Goal: Task Accomplishment & Management: Manage account settings

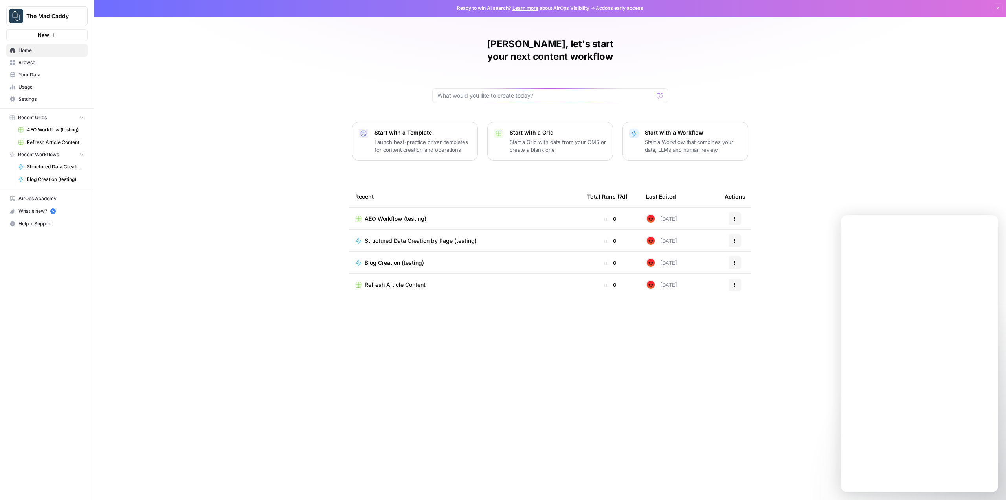
click at [69, 15] on span "The Mad Caddy" at bounding box center [50, 16] width 48 height 8
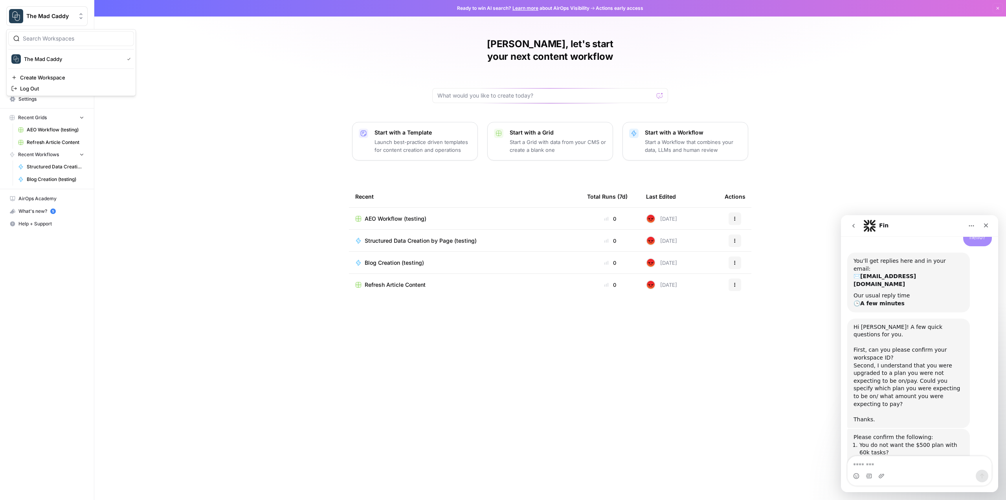
scroll to position [350, 0]
click at [86, 324] on div "The Mad Caddy New Home Browse Your Data Usage Settings Recent Grids AEO Workflo…" at bounding box center [47, 250] width 94 height 500
click at [38, 100] on span "Settings" at bounding box center [51, 99] width 66 height 7
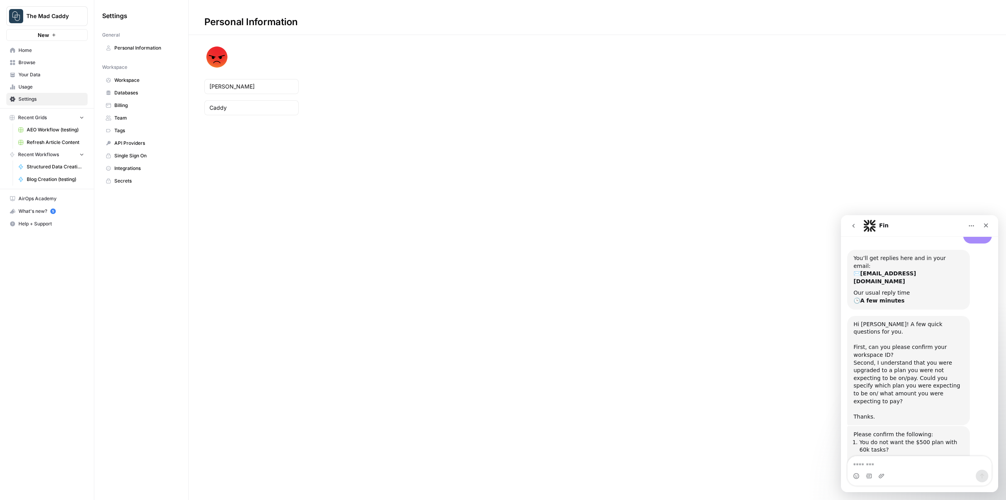
click at [135, 82] on span "Workspace" at bounding box center [145, 80] width 62 height 7
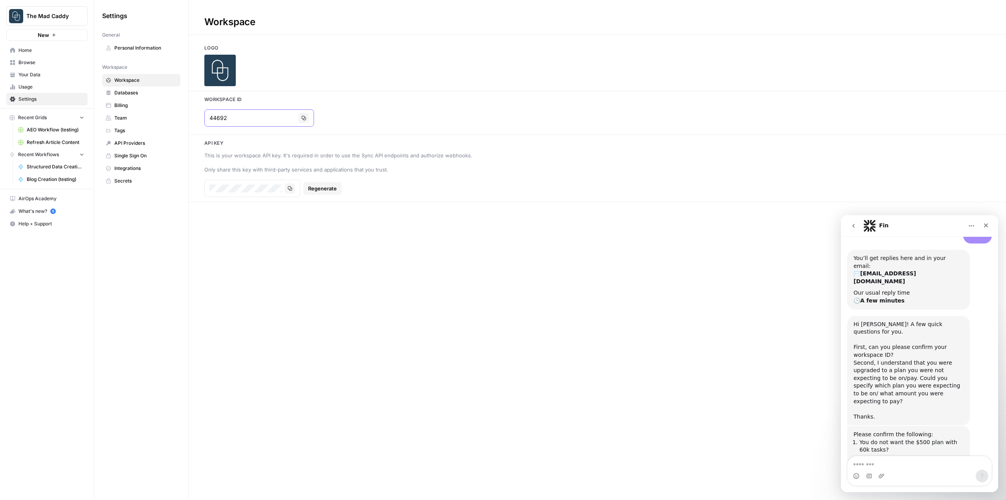
click at [302, 119] on icon "button" at bounding box center [304, 118] width 4 height 4
click at [916, 471] on div "Intercom messenger" at bounding box center [920, 475] width 144 height 13
click at [909, 464] on textarea "Message…" at bounding box center [920, 462] width 144 height 13
click at [909, 464] on textarea "**********" at bounding box center [920, 462] width 144 height 13
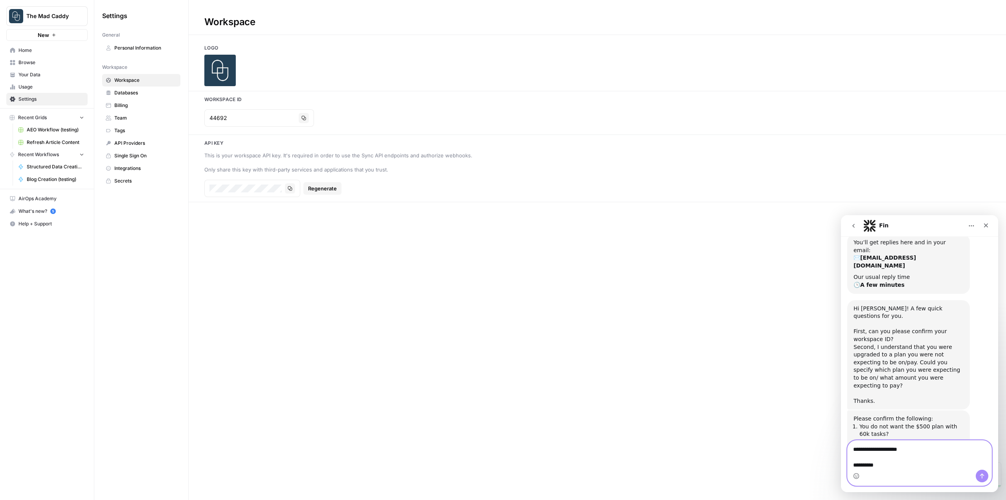
click at [913, 465] on textarea "**********" at bounding box center [920, 454] width 144 height 29
paste textarea "******"
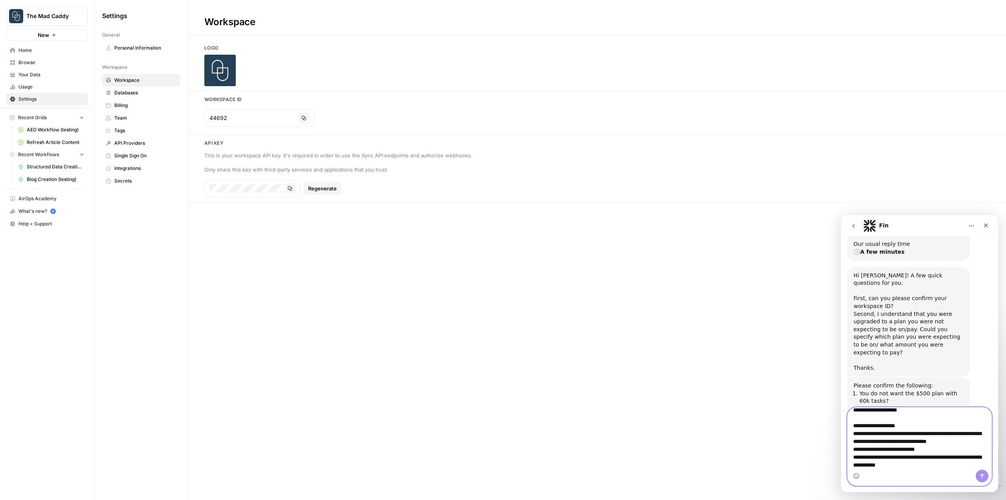
scroll to position [21, 0]
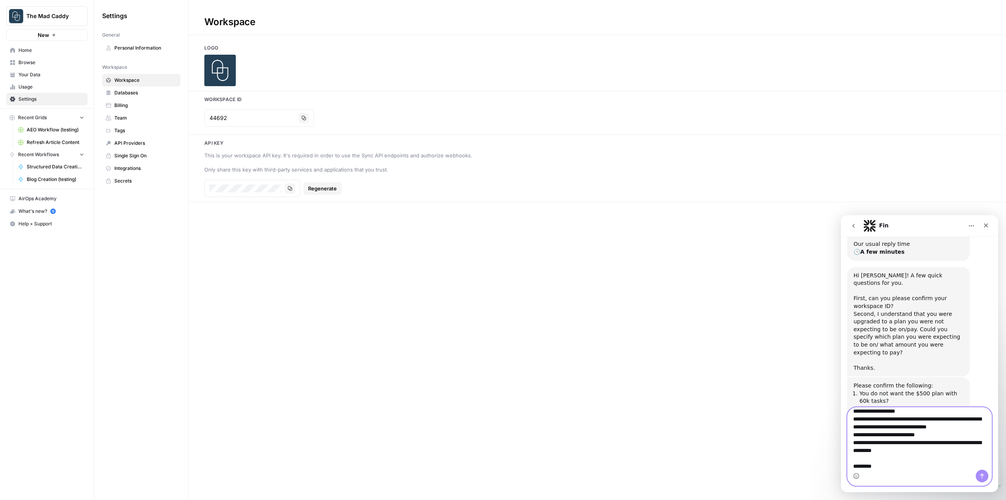
type textarea "**********"
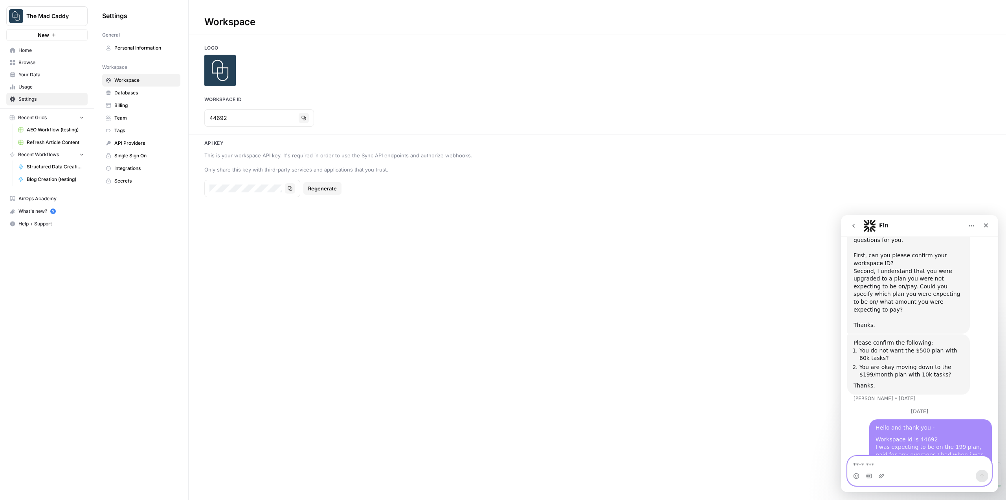
scroll to position [453, 0]
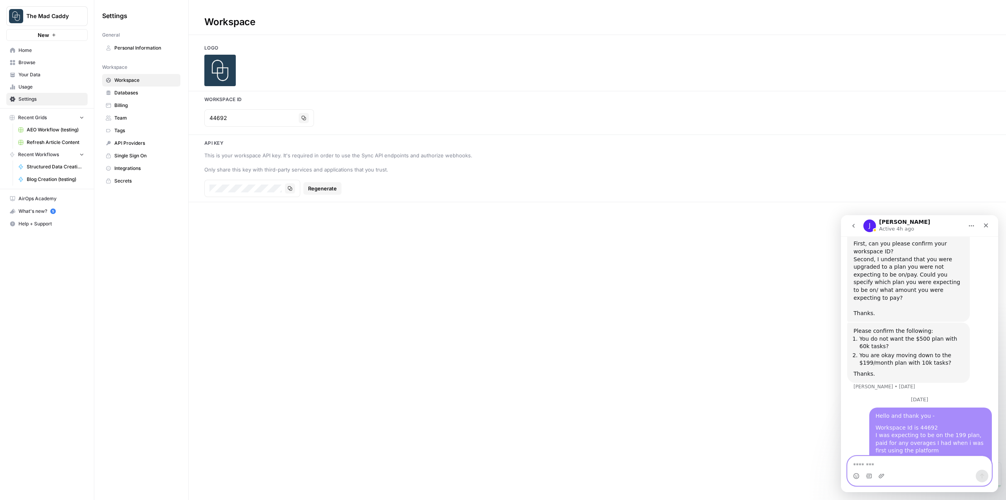
click at [899, 462] on textarea "Message…" at bounding box center [920, 462] width 144 height 13
click at [913, 424] on div "Workspace Id is 44692 I was expecting to be on the 199 plan, paid for any overa…" at bounding box center [931, 451] width 110 height 54
click at [902, 470] on div "Intercom messenger" at bounding box center [920, 475] width 144 height 13
click at [904, 458] on textarea "Message…" at bounding box center [920, 462] width 144 height 13
click at [902, 430] on div "Workspace Id is 44692 I was expecting to be on the 199 plan, paid for any overa…" at bounding box center [931, 451] width 110 height 54
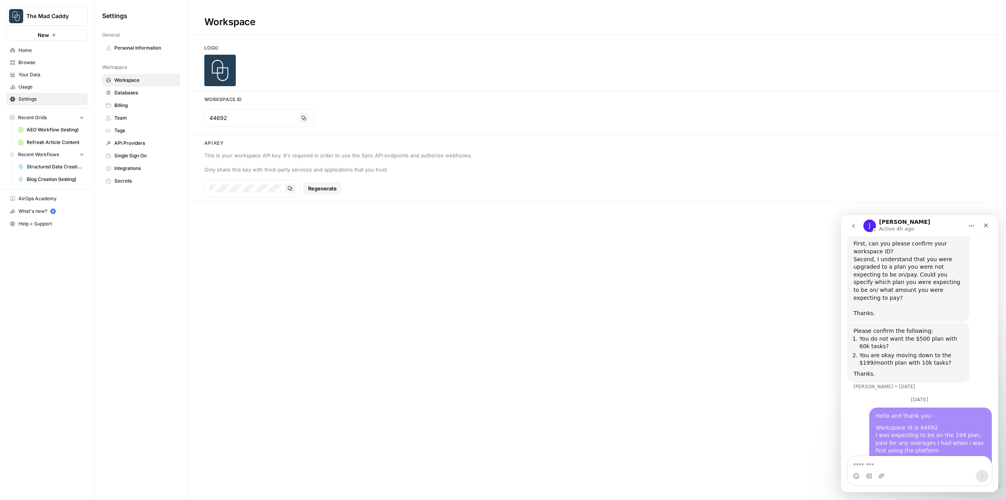
click at [130, 100] on link "Billing" at bounding box center [141, 105] width 78 height 13
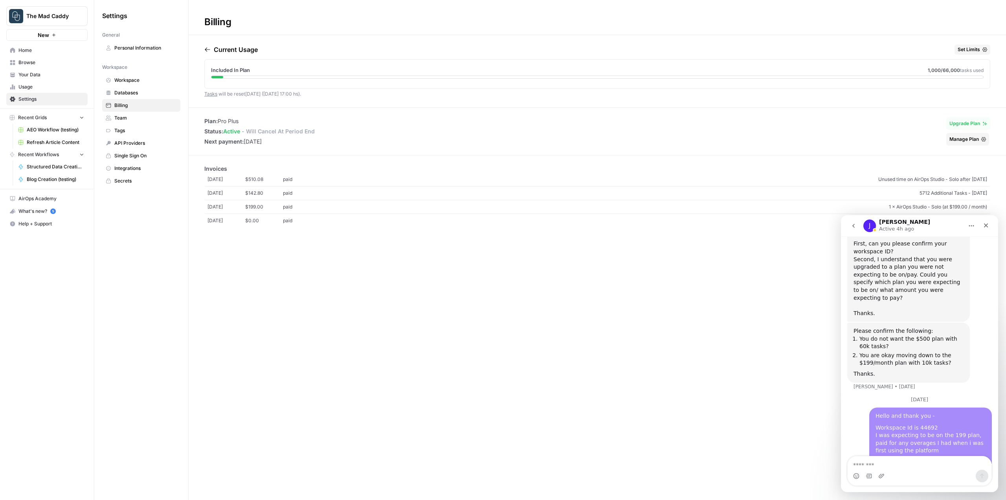
click at [298, 182] on span "paid" at bounding box center [302, 179] width 38 height 7
click at [30, 51] on span "Home" at bounding box center [51, 50] width 66 height 7
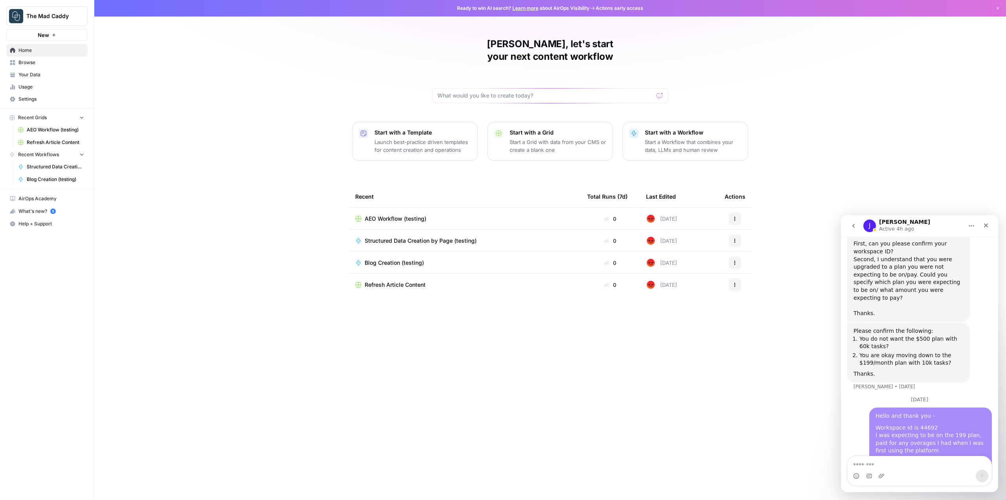
click at [36, 64] on span "Browse" at bounding box center [51, 62] width 66 height 7
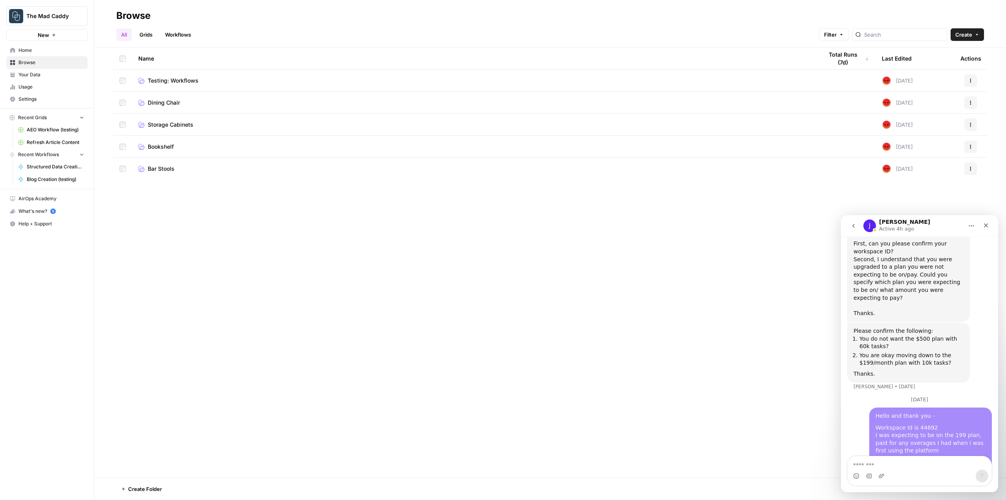
click at [38, 74] on span "Your Data" at bounding box center [51, 74] width 66 height 7
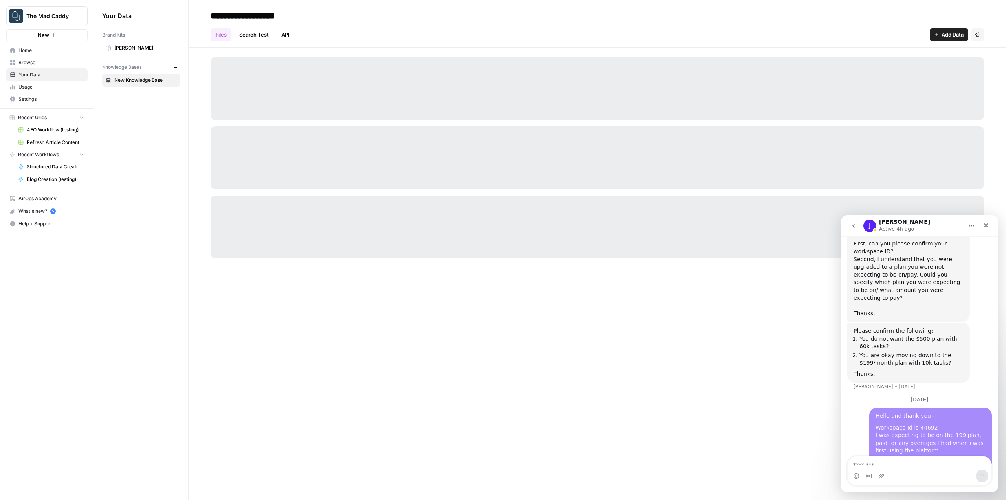
click at [39, 88] on span "Usage" at bounding box center [51, 86] width 66 height 7
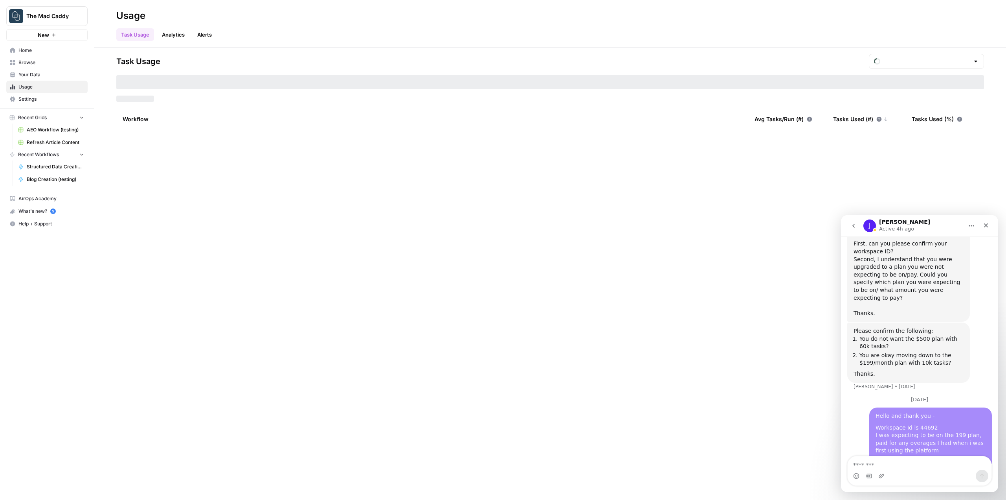
type input "August Included Tasks"
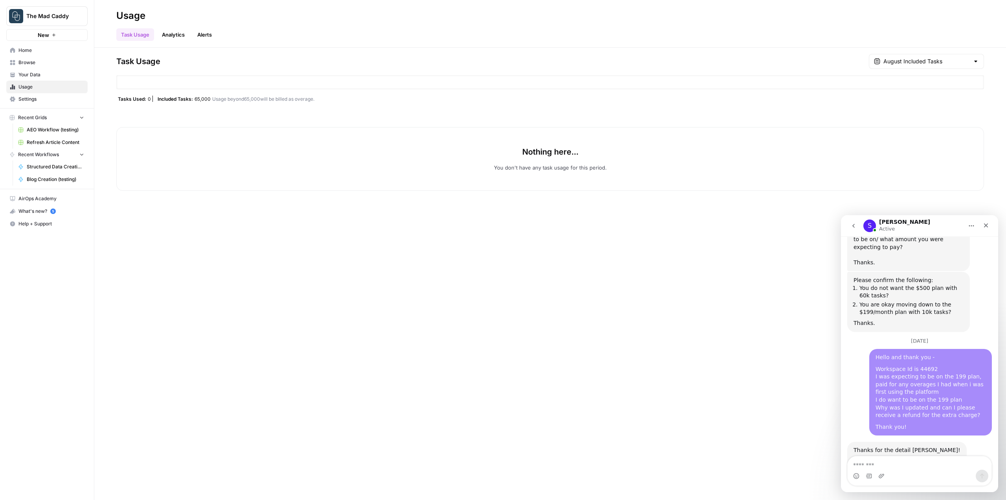
scroll to position [507, 0]
click at [913, 463] on textarea "Message…" at bounding box center [920, 462] width 144 height 13
type textarea "**********"
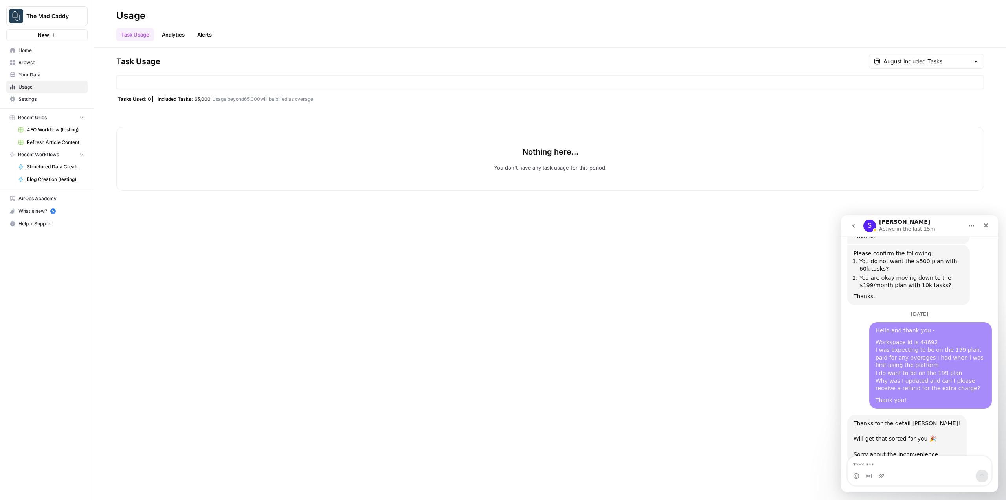
click at [59, 19] on span "The Mad Caddy" at bounding box center [50, 16] width 48 height 8
click at [59, 74] on span "Create Workspace" at bounding box center [74, 78] width 108 height 8
